Goal: Download file/media

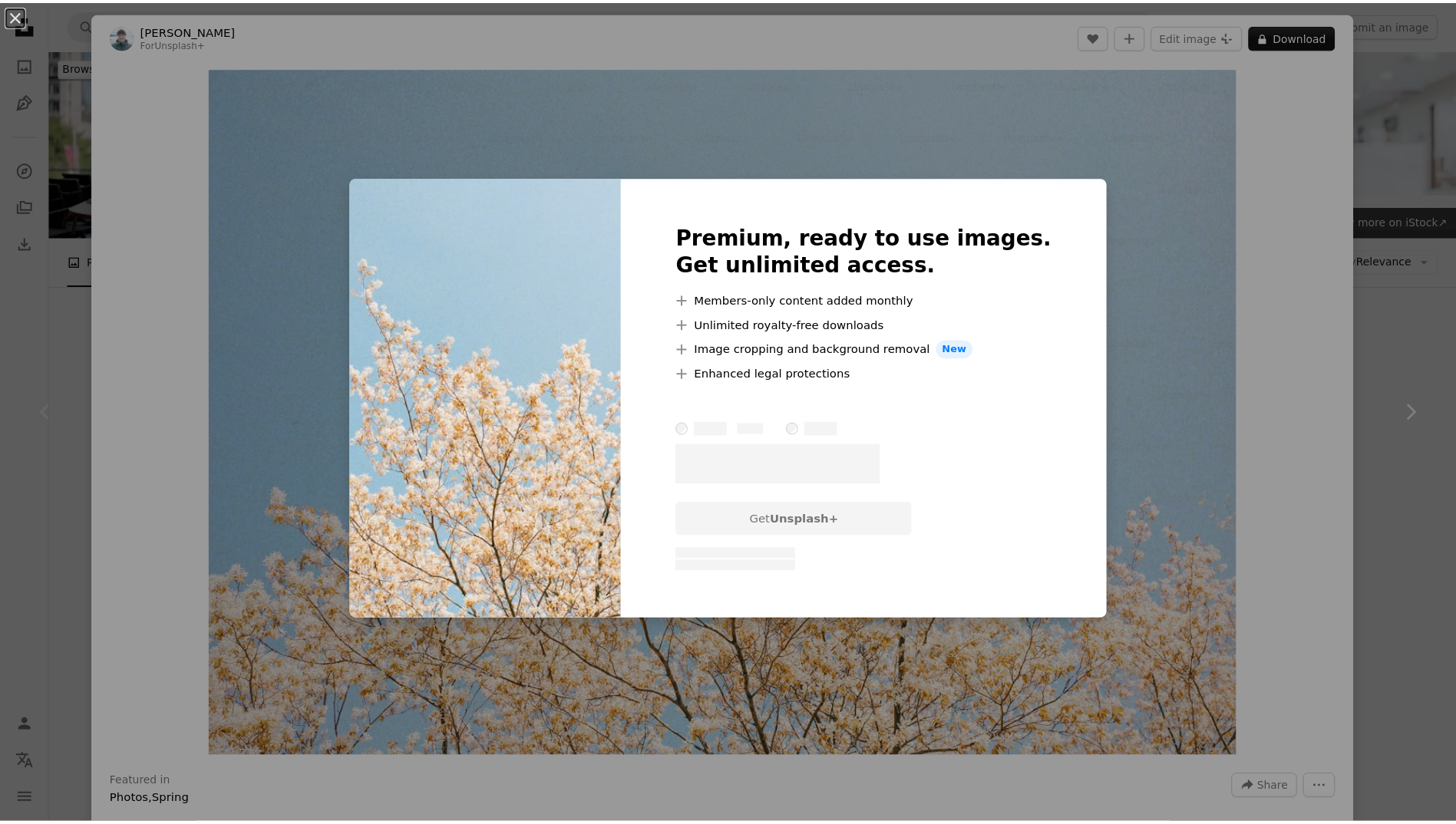
scroll to position [154, 0]
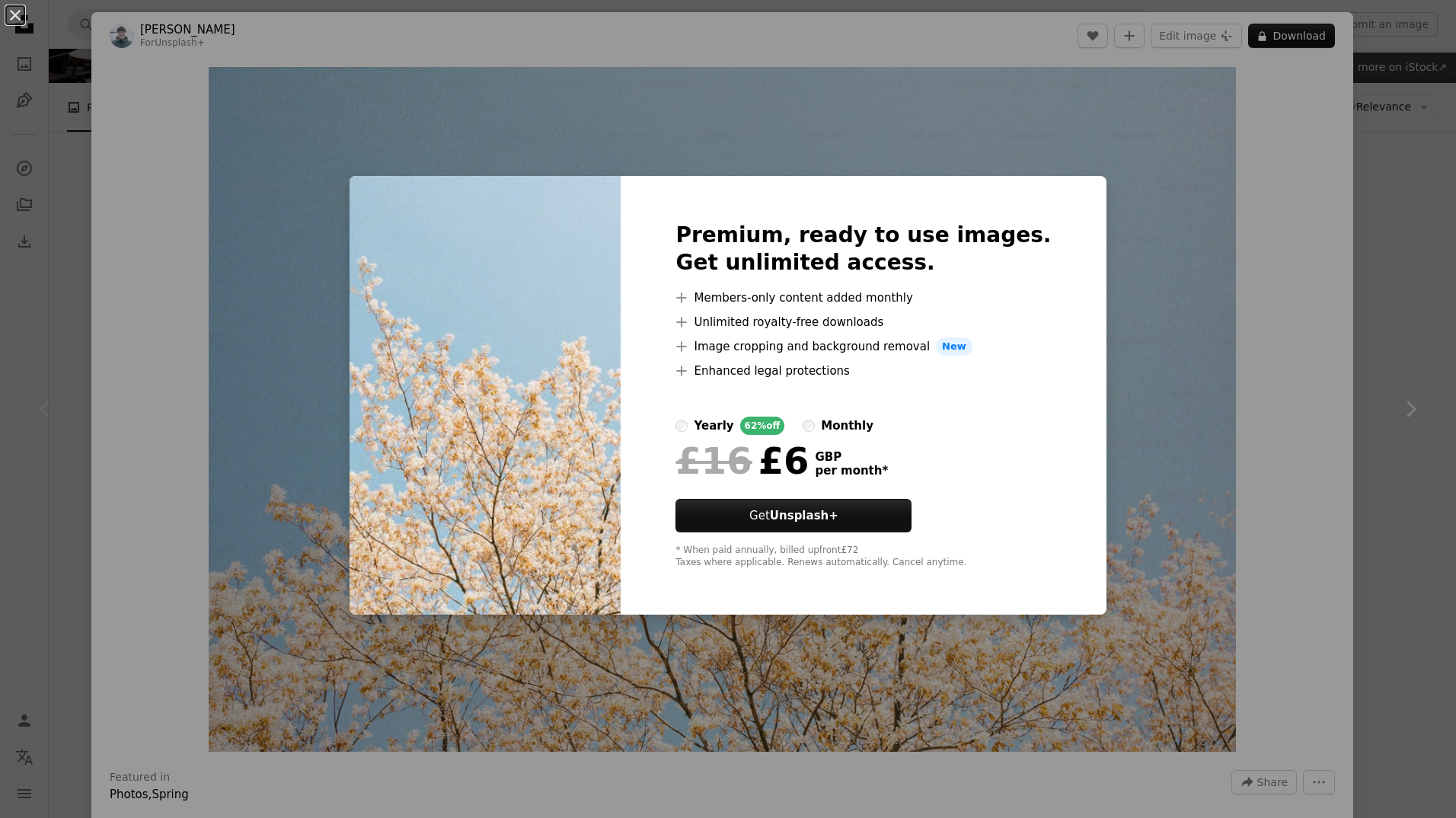
click at [1398, 228] on div "An X shape Premium, ready to use images. Get unlimited access. A plus sign Memb…" at bounding box center [728, 409] width 1456 height 818
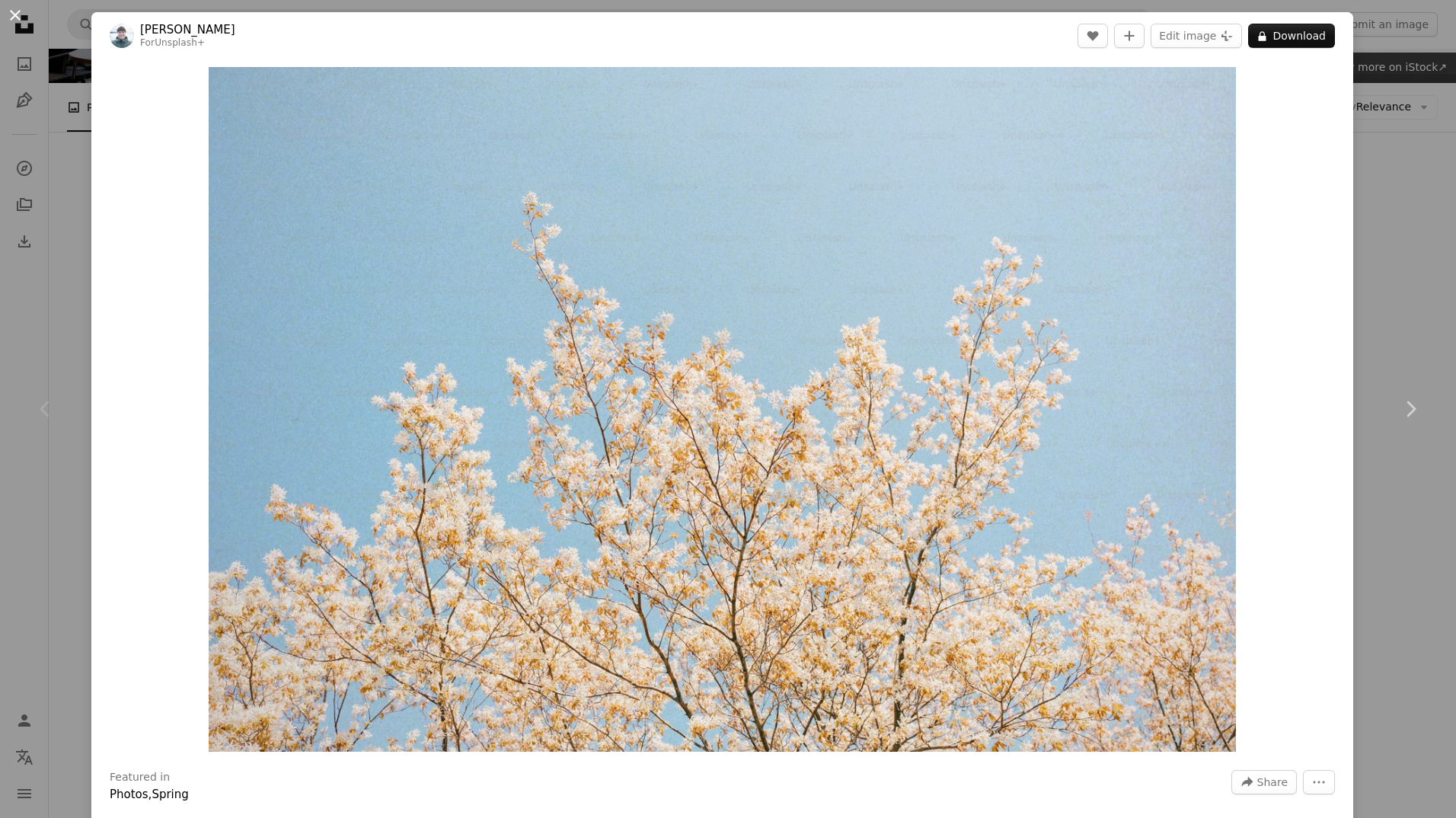
click at [23, 15] on button "An X shape" at bounding box center [14, 14] width 18 height 18
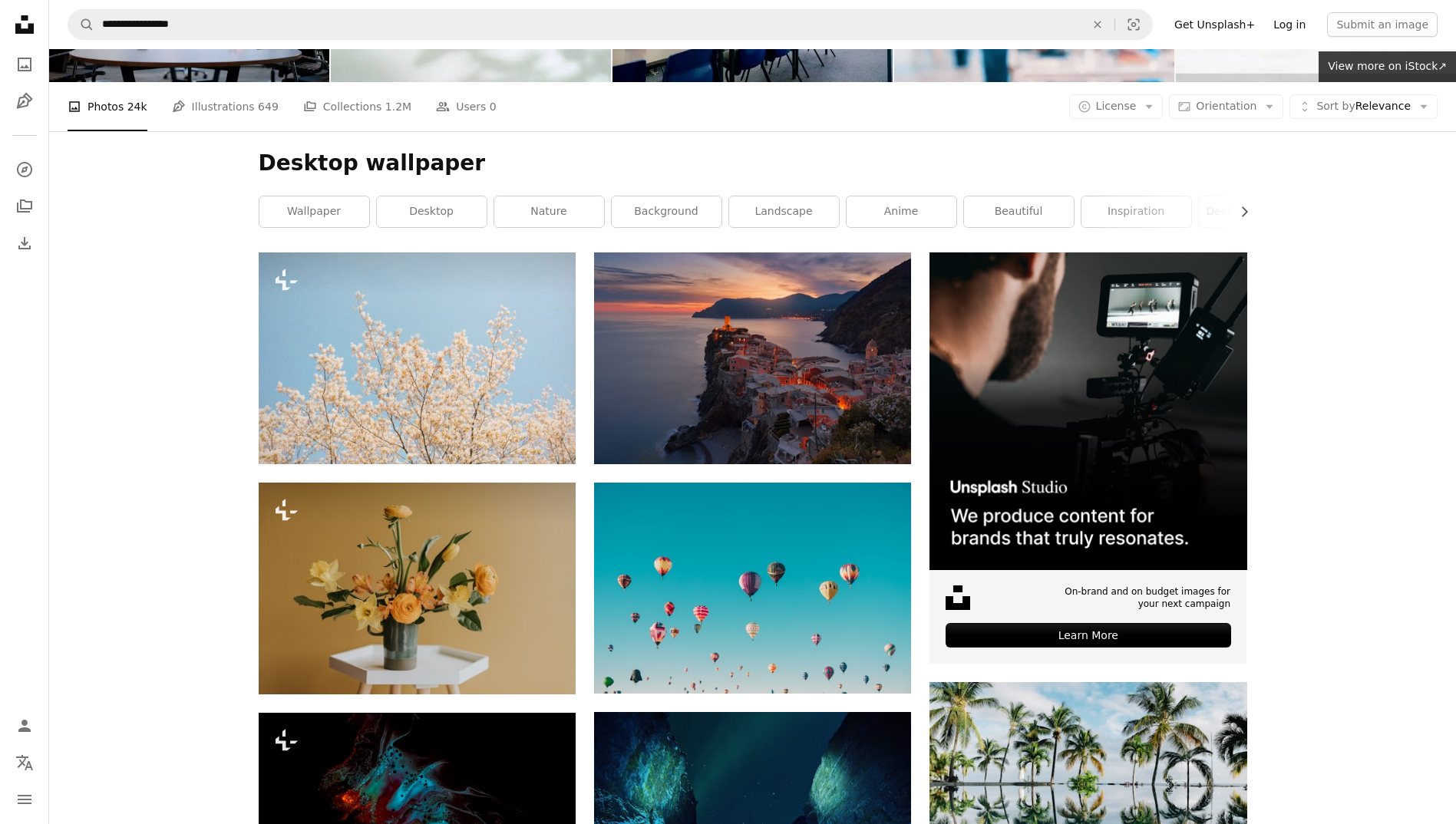
click at [1307, 29] on link "Log in" at bounding box center [1290, 24] width 51 height 24
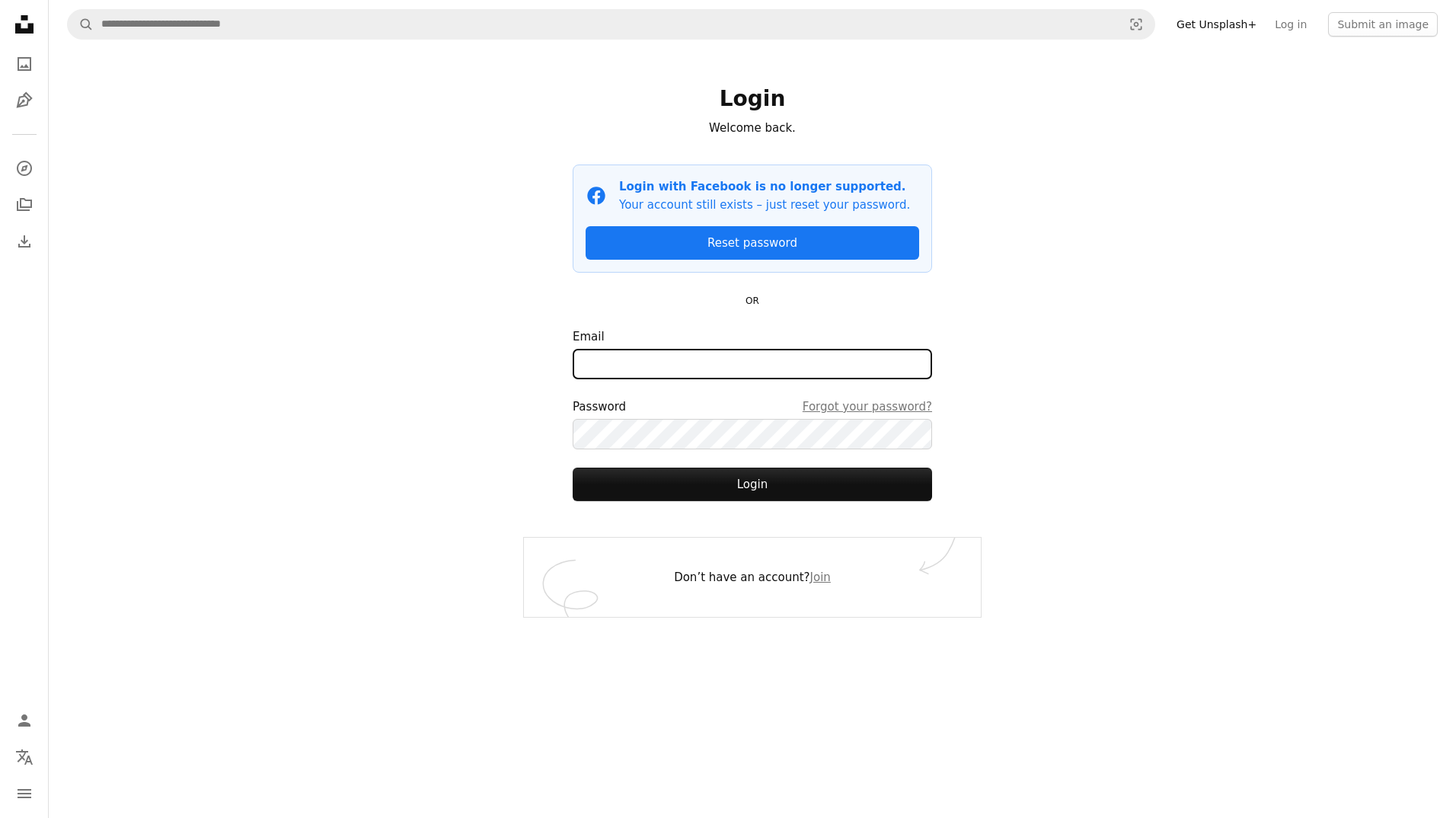
click at [757, 353] on input "Email" at bounding box center [752, 364] width 359 height 31
type input "**********"
